Goal: Navigation & Orientation: Find specific page/section

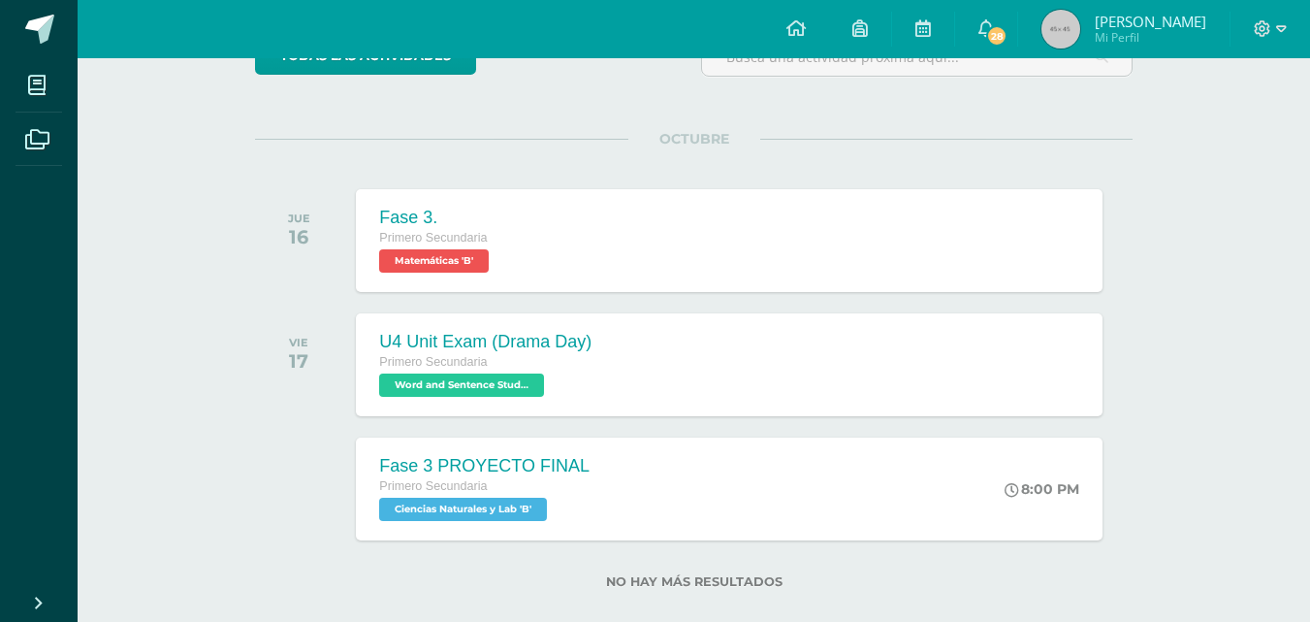
scroll to position [223, 0]
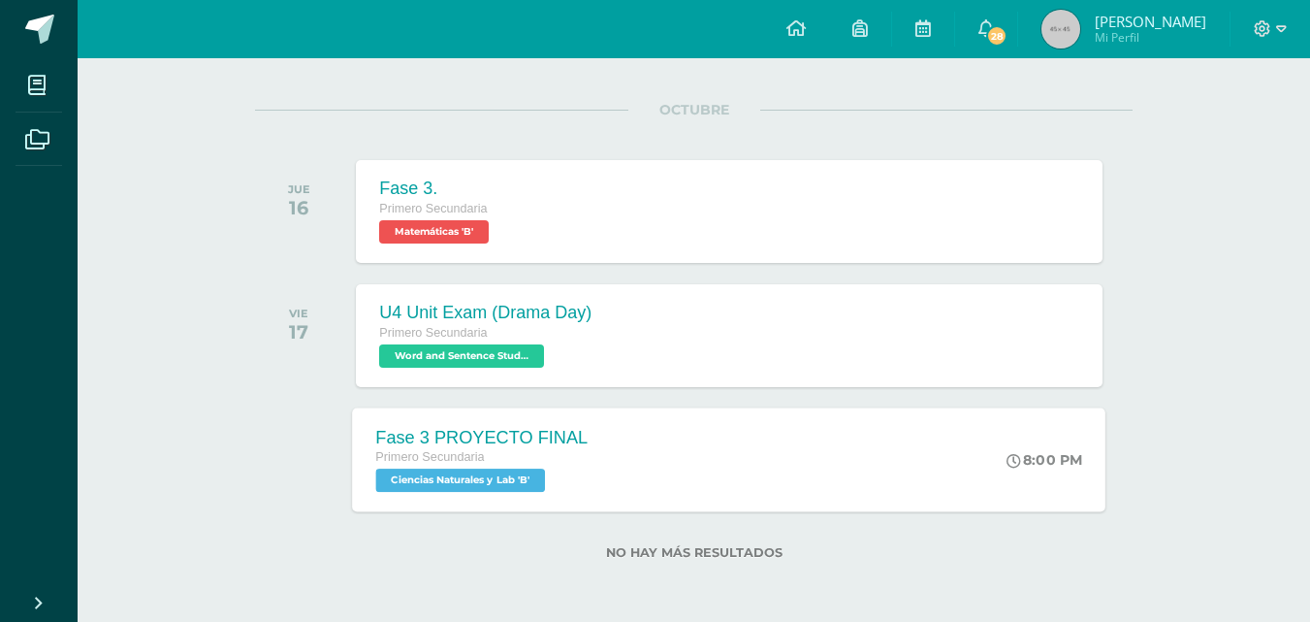
click at [1034, 465] on div "8:00 PM" at bounding box center [1046, 459] width 76 height 17
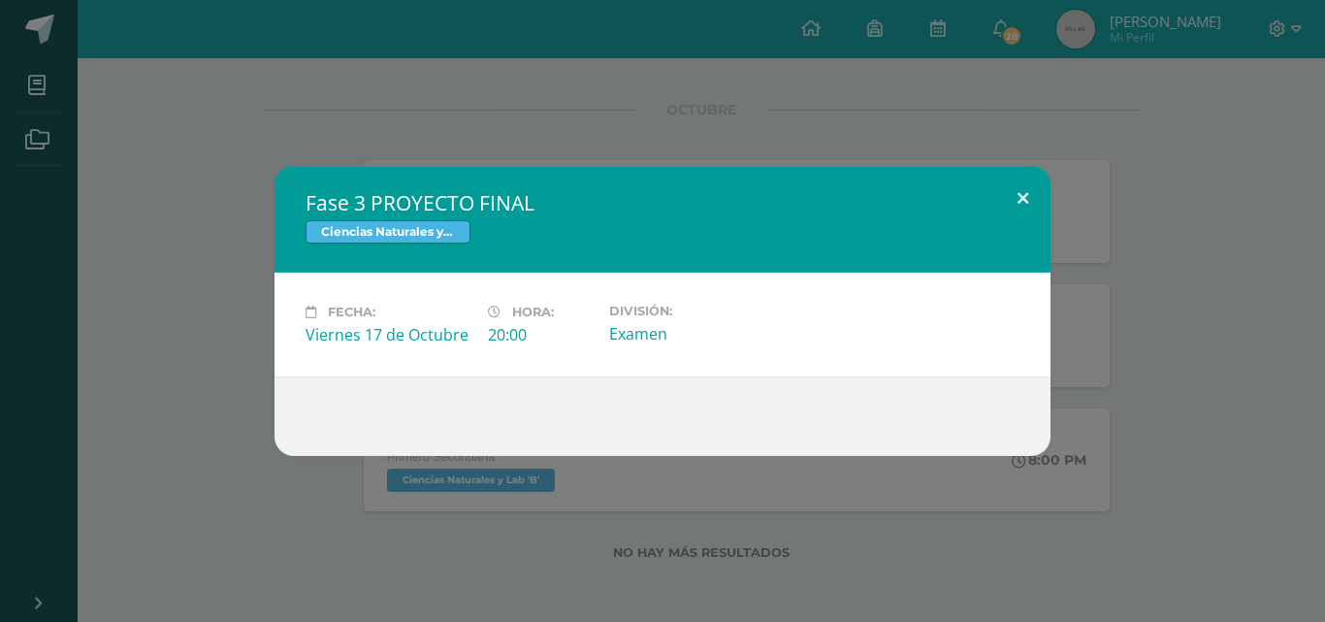
click at [1022, 201] on button at bounding box center [1022, 199] width 55 height 66
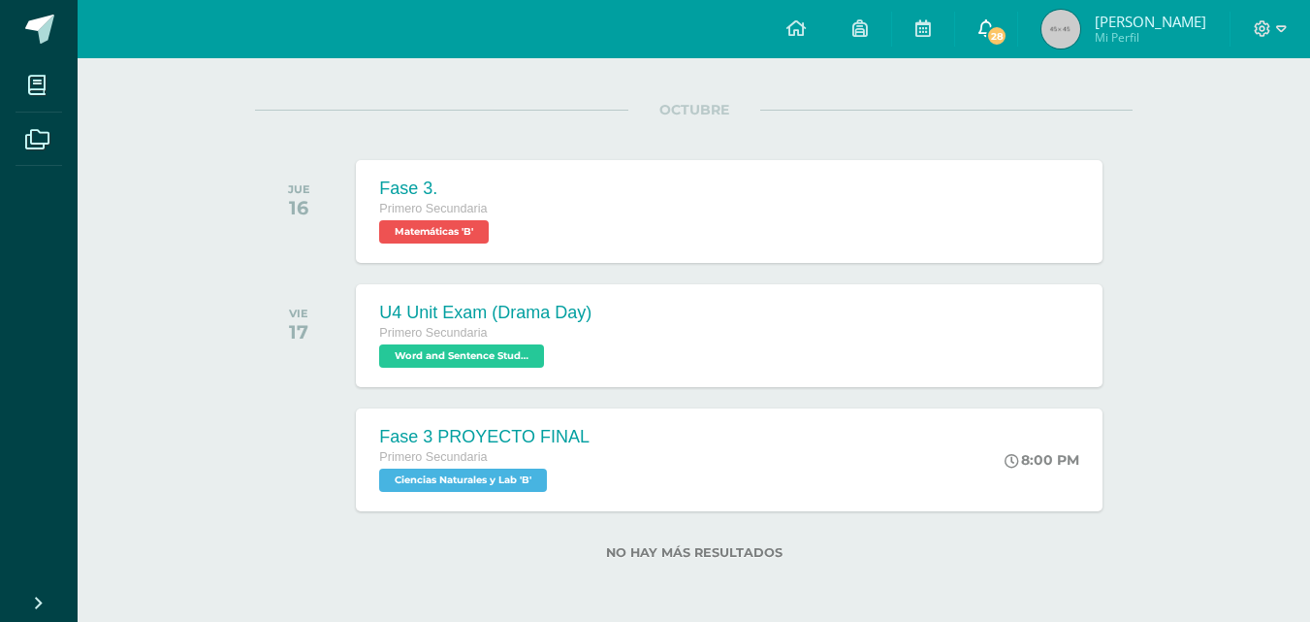
click at [1008, 29] on span "28" at bounding box center [996, 35] width 21 height 21
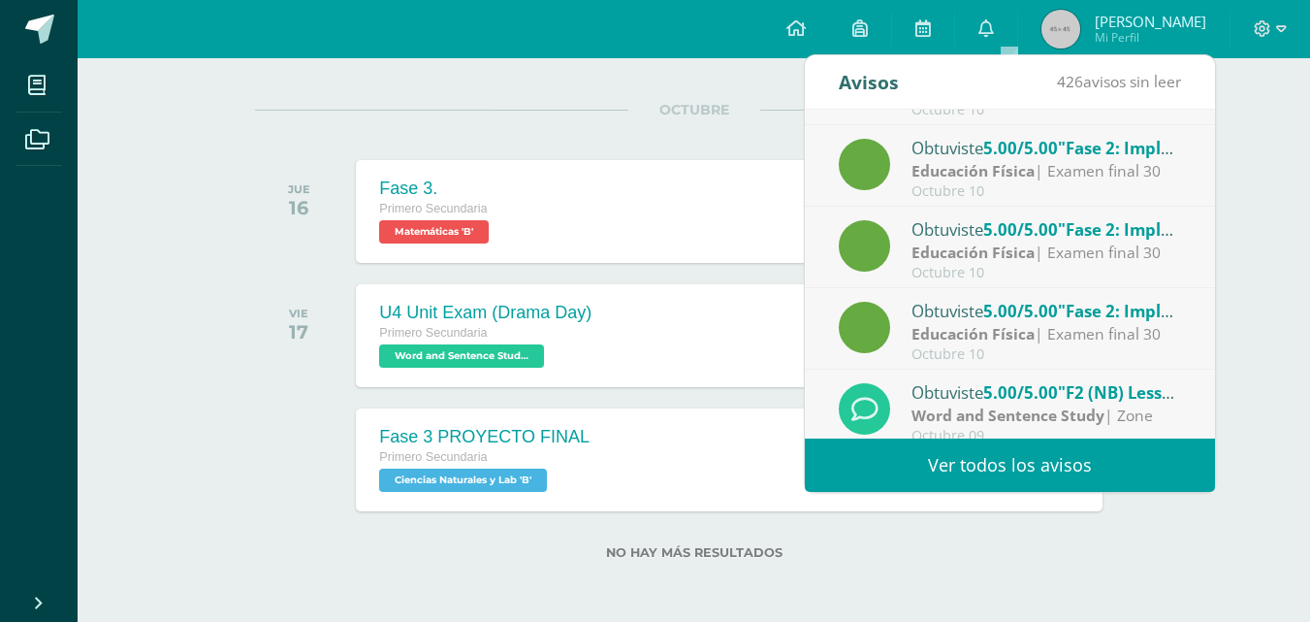
scroll to position [323, 0]
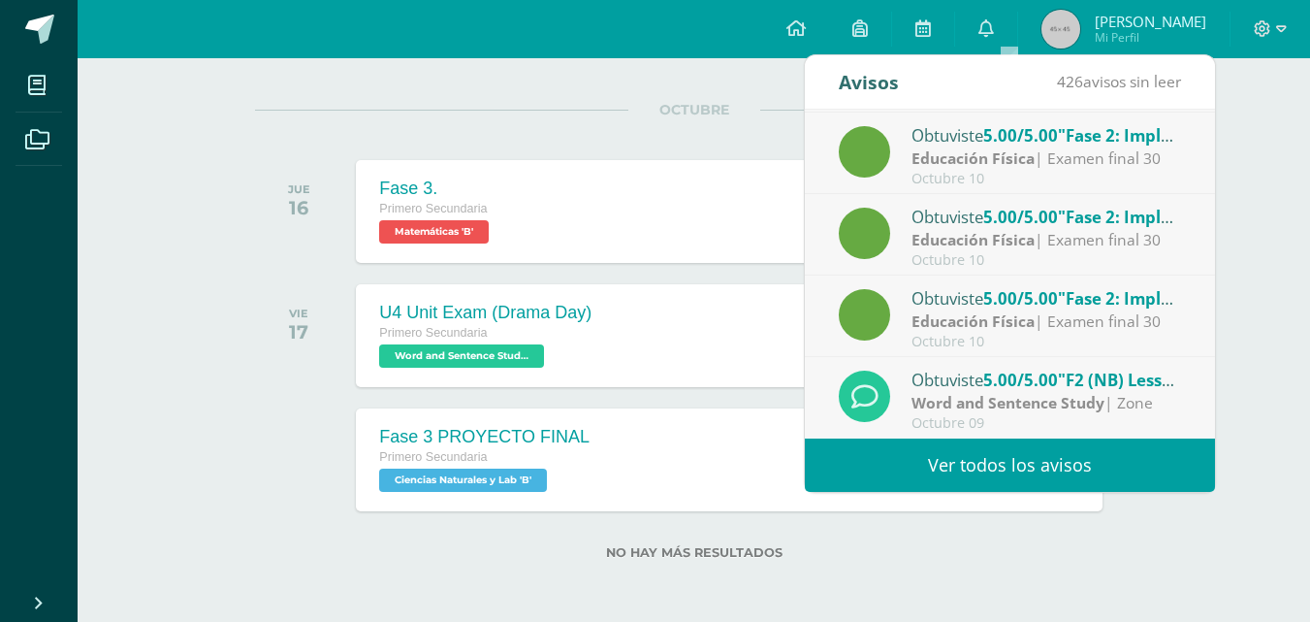
click at [1228, 579] on div "Actividades recientes y próximas Tablero Pendientes de entrega Entregadas todas…" at bounding box center [694, 228] width 1233 height 786
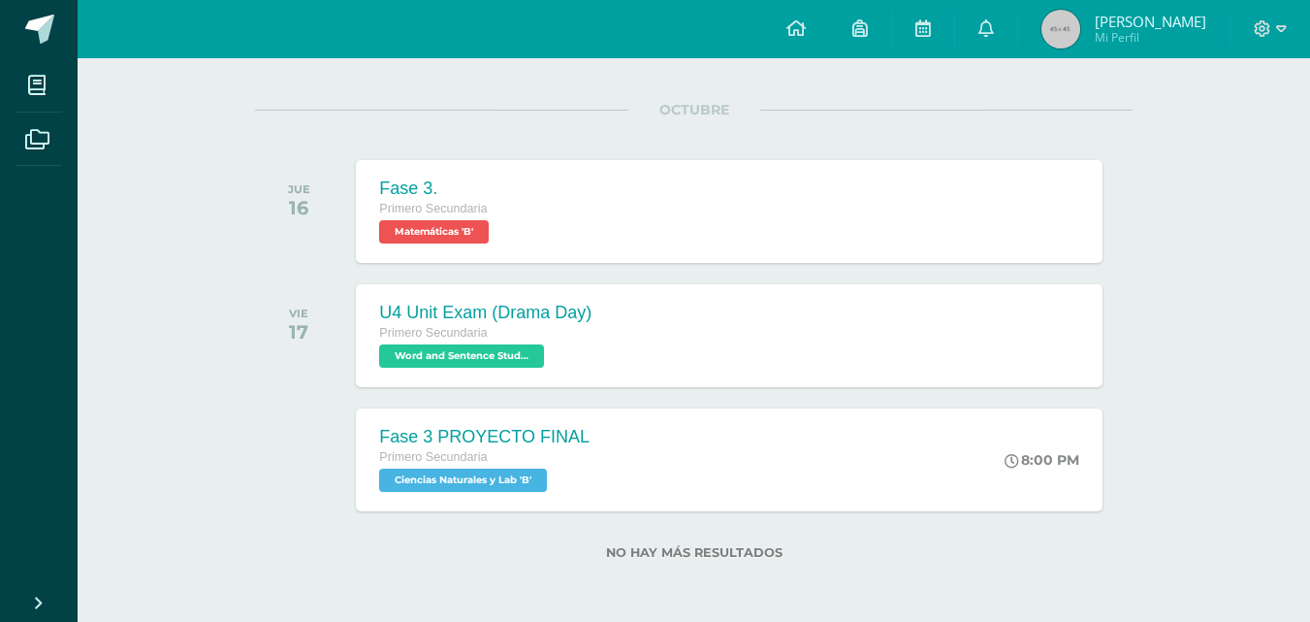
scroll to position [0, 0]
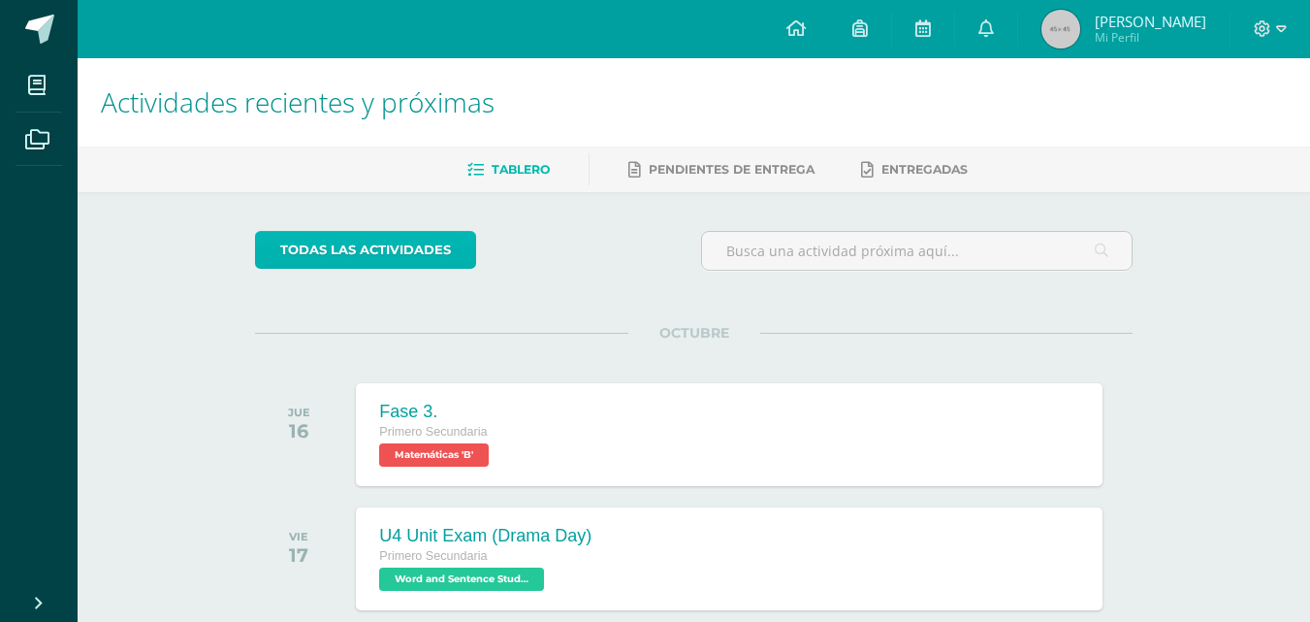
click at [417, 261] on link "todas las Actividades" at bounding box center [365, 250] width 221 height 38
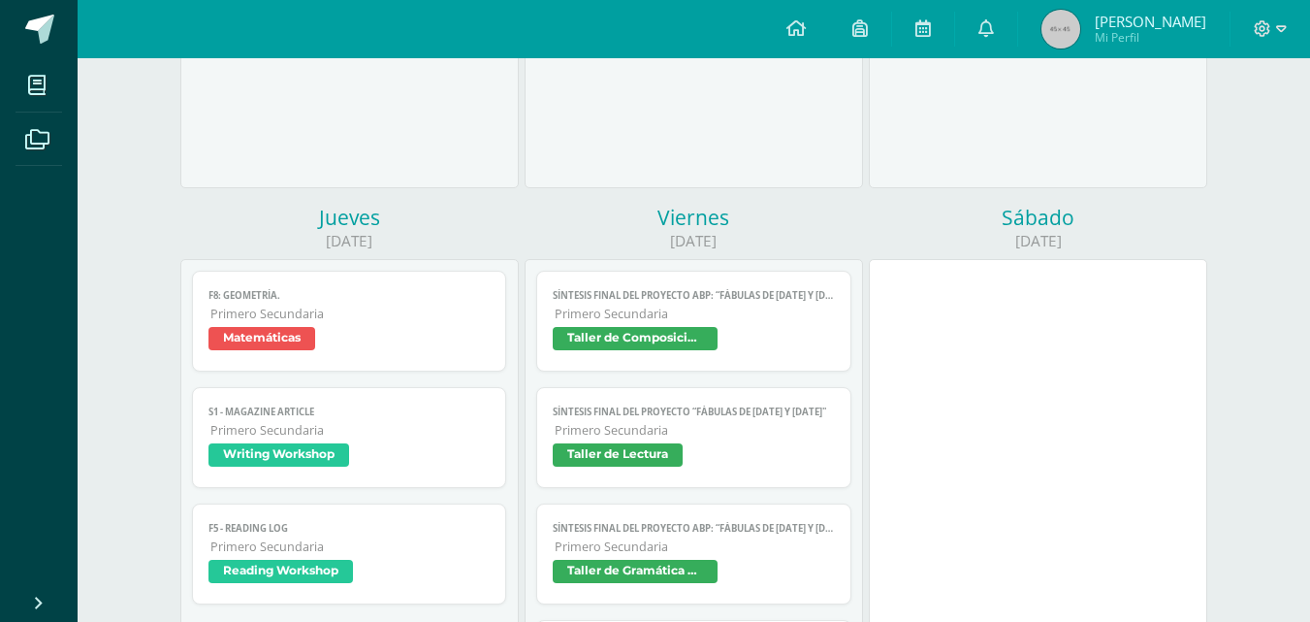
scroll to position [873, 0]
